Goal: Learn about a topic

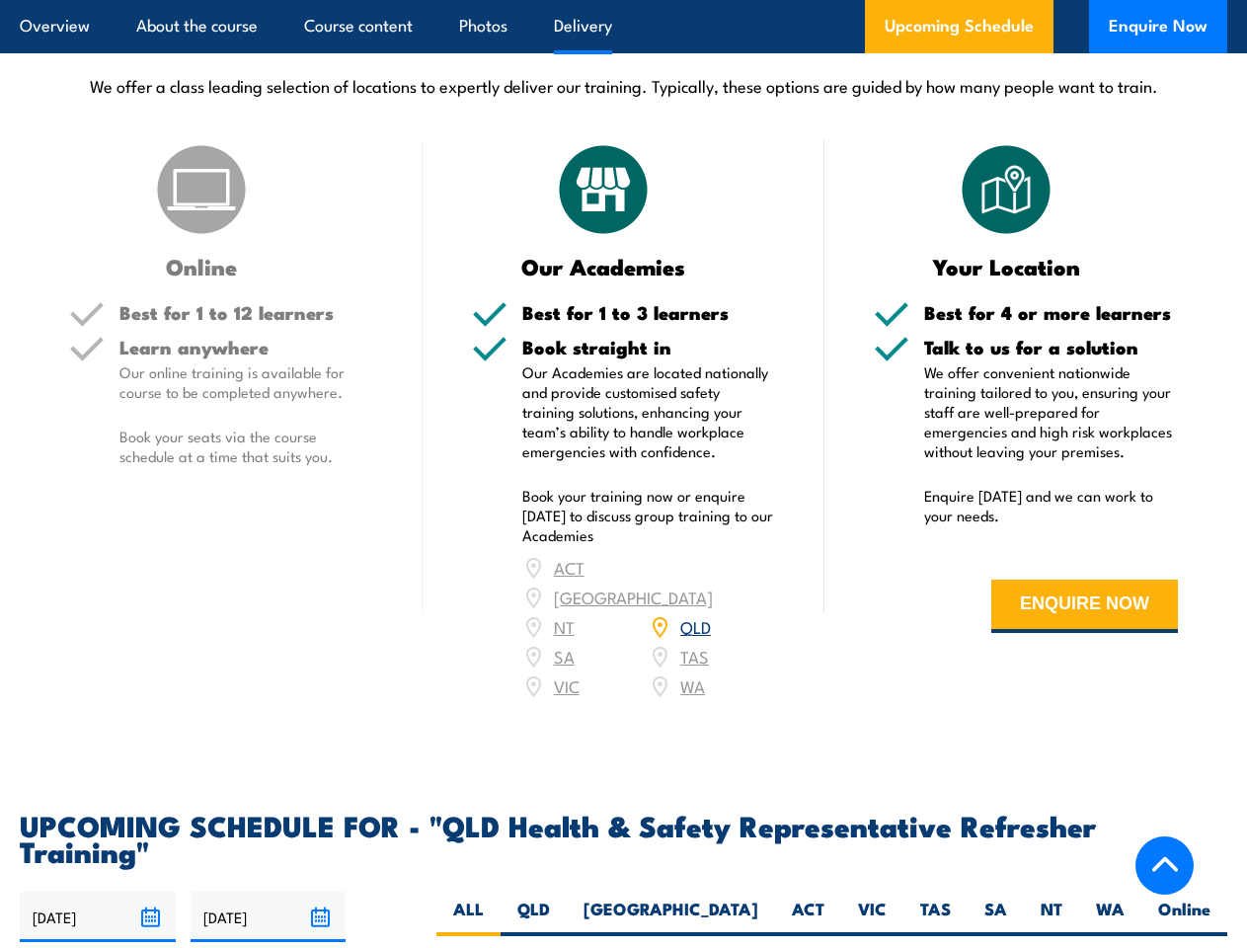
click at [623, 0] on article "Overview About the course Course content Photos Delivery Upcoming Schedule Enqu…" at bounding box center [624, 26] width 1208 height 53
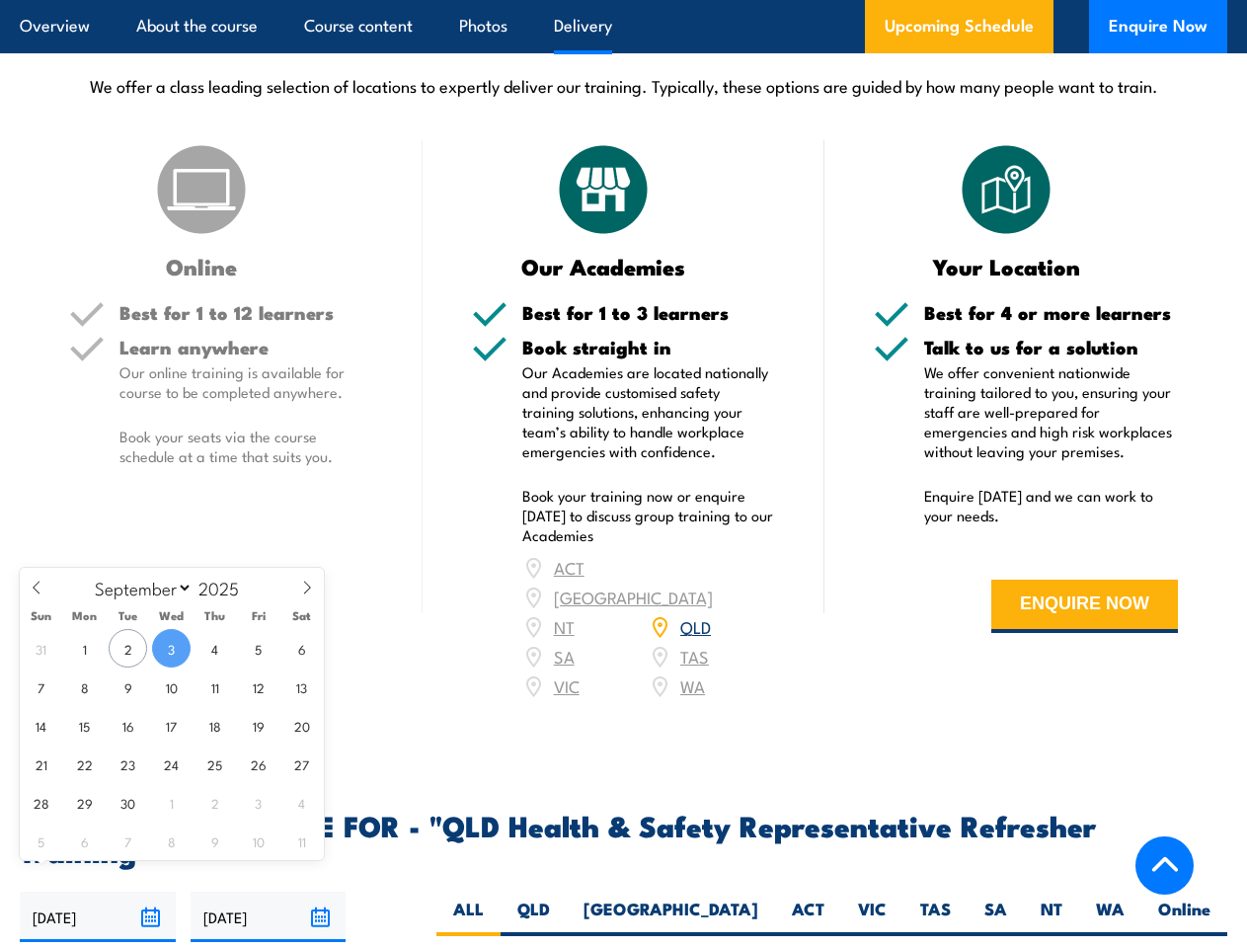
click at [98, 892] on input "[DATE]" at bounding box center [98, 917] width 156 height 50
click at [269, 892] on input "[DATE]" at bounding box center [269, 917] width 156 height 50
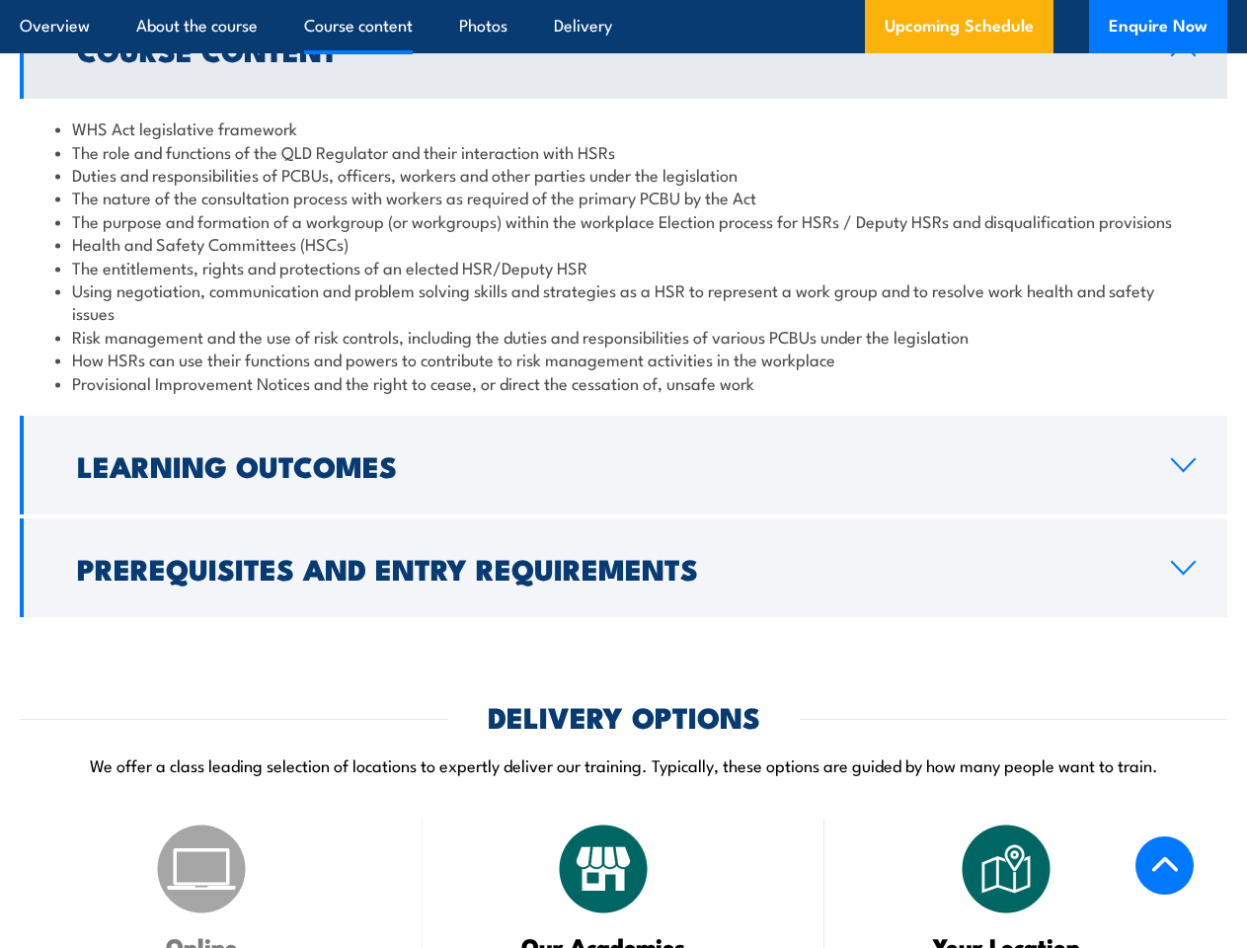
click at [623, 0] on article "Overview About the course Course content Photos Delivery Upcoming Schedule Enqu…" at bounding box center [624, 26] width 1208 height 53
click at [623, 465] on h2 "Learning Outcomes" at bounding box center [608, 465] width 1062 height 26
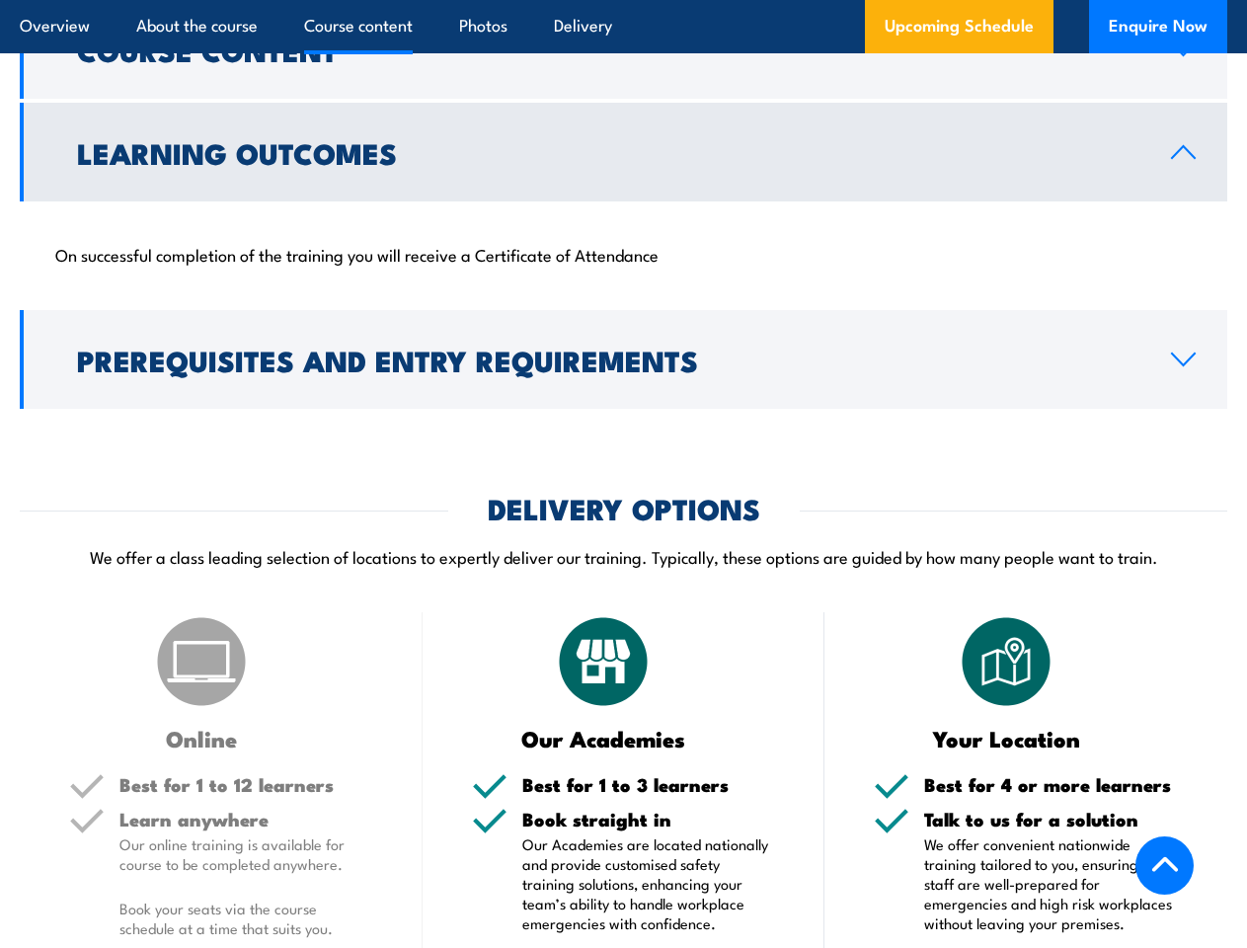
click at [623, 568] on p "We offer a class leading selection of locations to expertly deliver our trainin…" at bounding box center [624, 556] width 1208 height 23
